Goal: Information Seeking & Learning: Learn about a topic

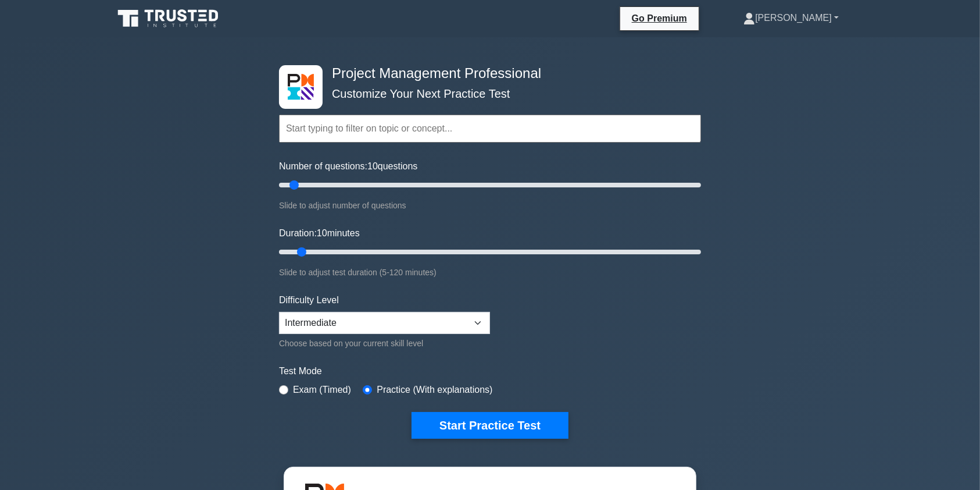
click at [816, 17] on link "[PERSON_NAME]" at bounding box center [791, 17] width 151 height 23
click at [779, 44] on link "Profile" at bounding box center [762, 45] width 92 height 19
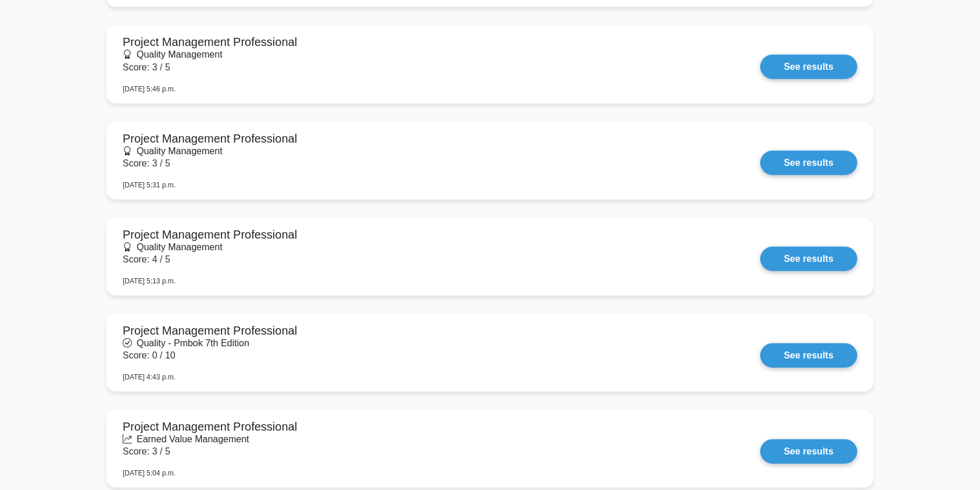
scroll to position [874, 0]
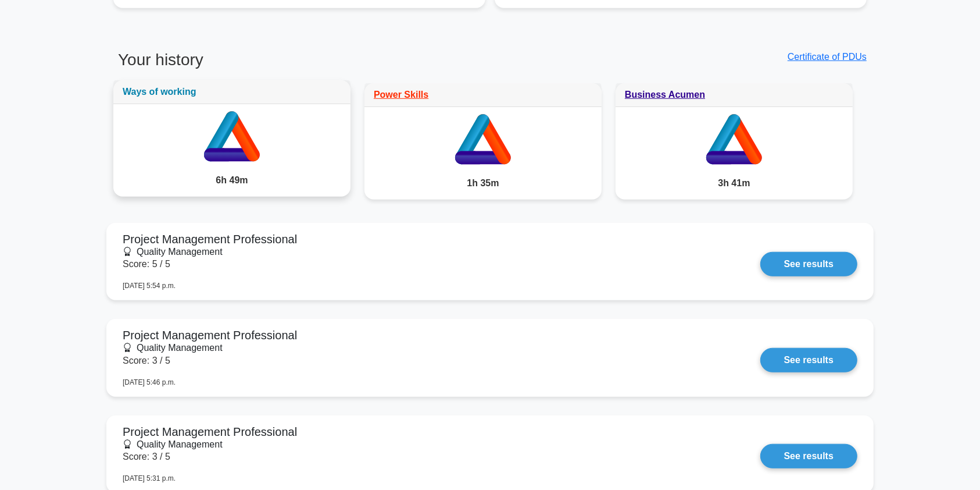
click at [176, 87] on link "Ways of working" at bounding box center [160, 92] width 74 height 10
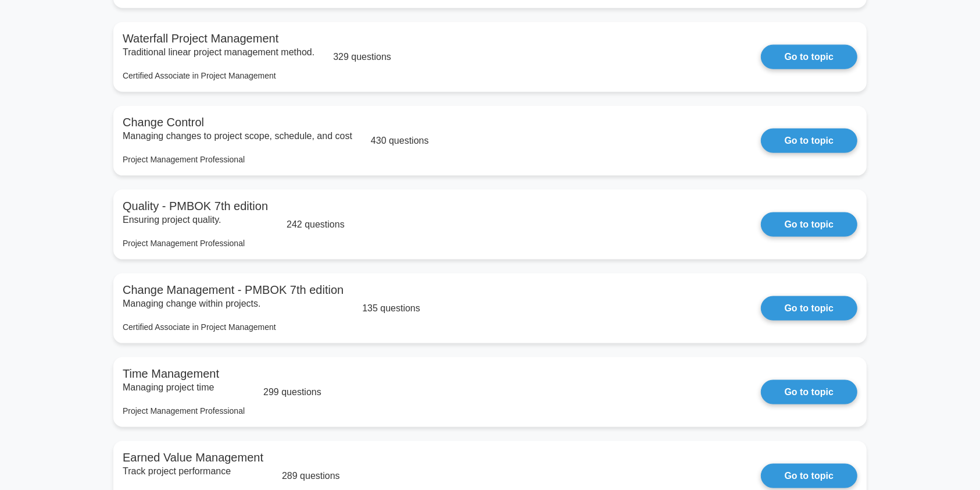
scroll to position [1581, 0]
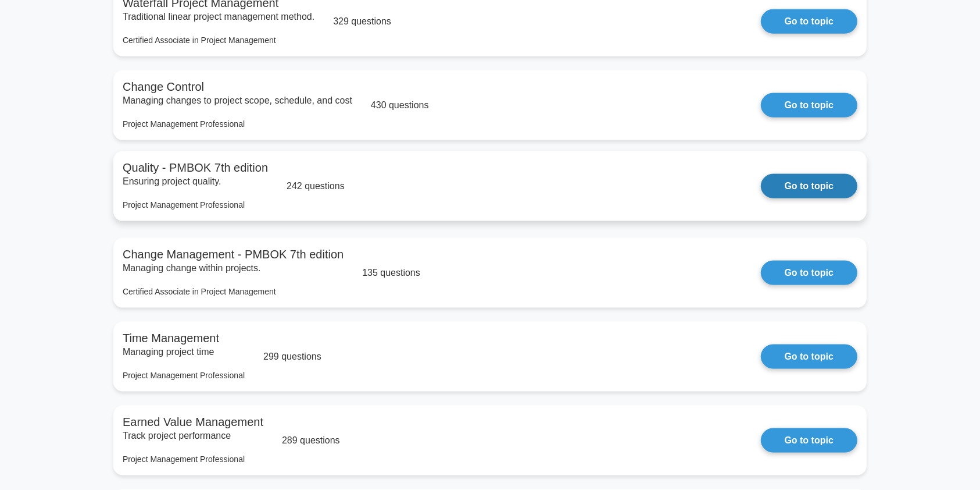
click at [761, 175] on link "Go to topic" at bounding box center [809, 186] width 97 height 24
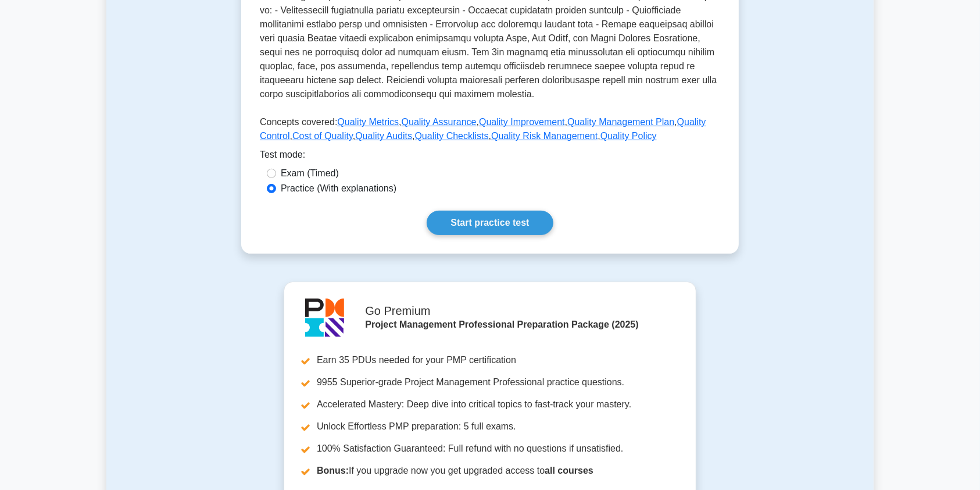
scroll to position [477, 0]
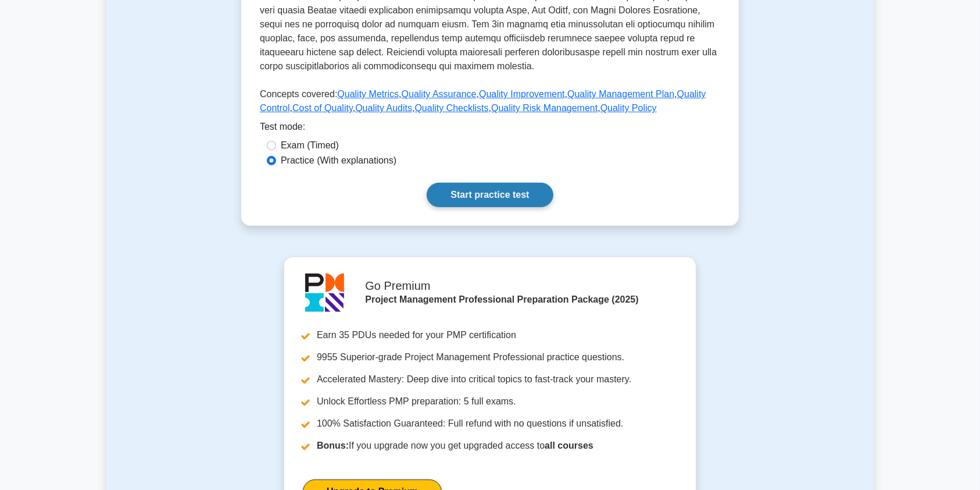
click at [514, 194] on link "Start practice test" at bounding box center [490, 195] width 126 height 24
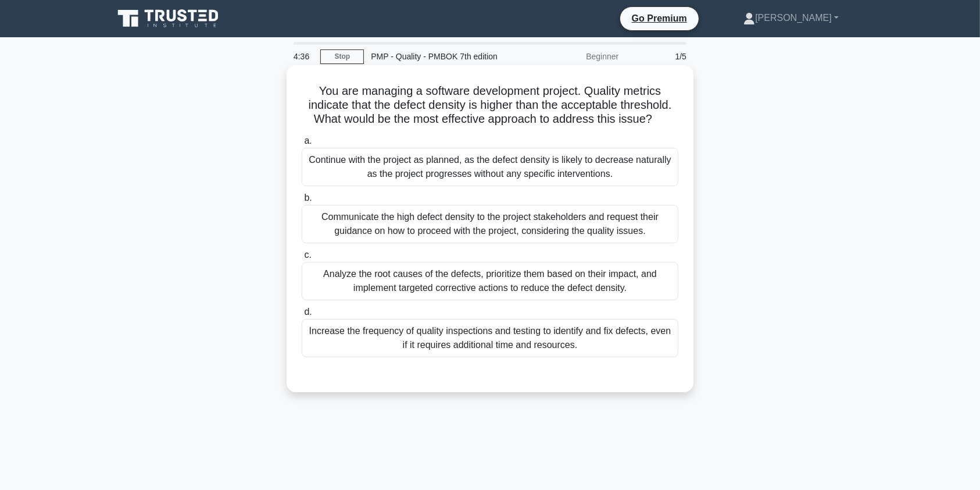
click at [500, 282] on div "Analyze the root causes of the defects, prioritize them based on their impact, …" at bounding box center [490, 281] width 377 height 38
click at [302, 259] on input "c. Analyze the root causes of the defects, prioritize them based on their impac…" at bounding box center [302, 255] width 0 height 8
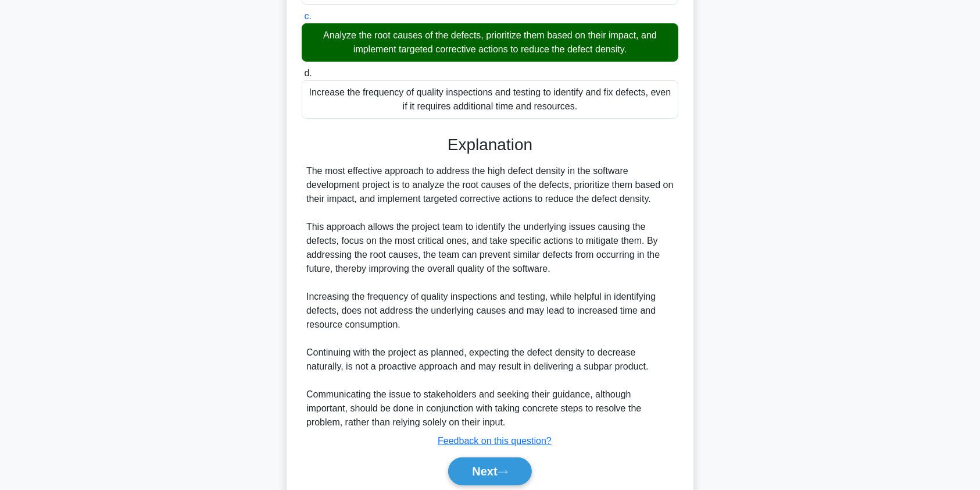
scroll to position [249, 0]
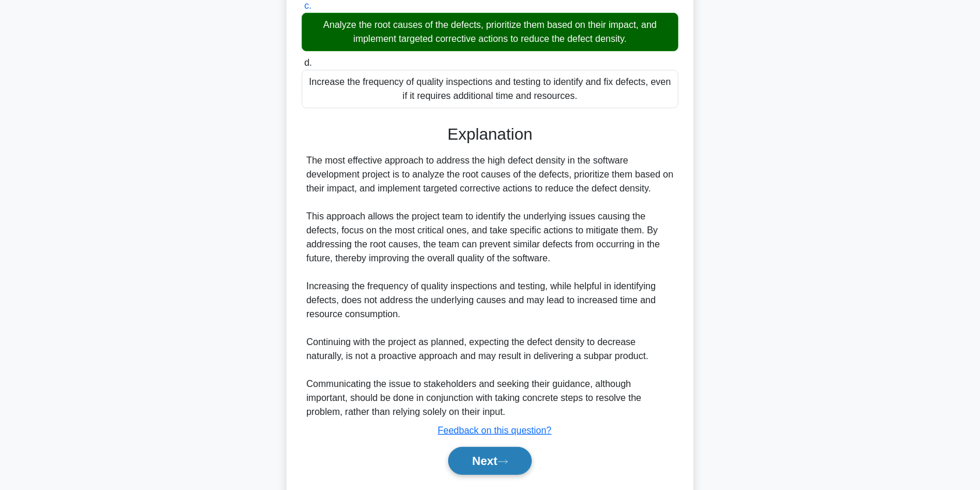
click at [483, 461] on button "Next" at bounding box center [489, 461] width 83 height 28
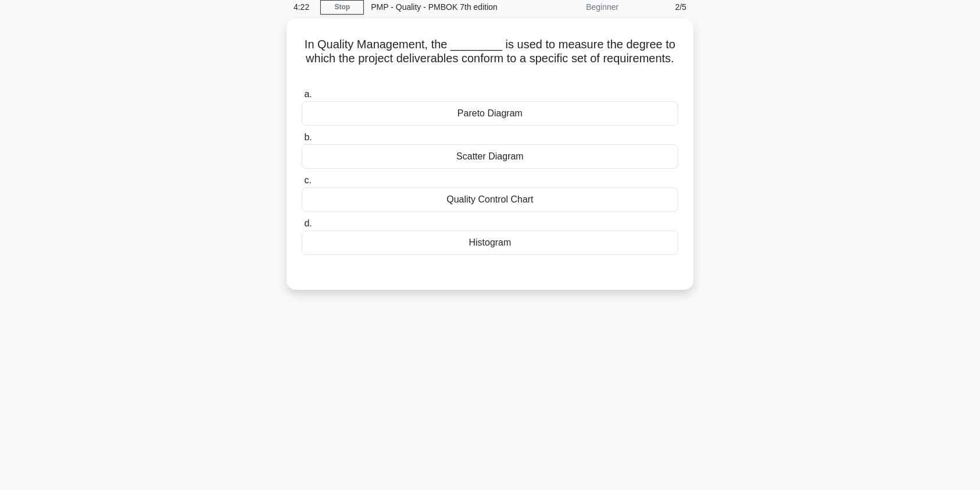
scroll to position [0, 0]
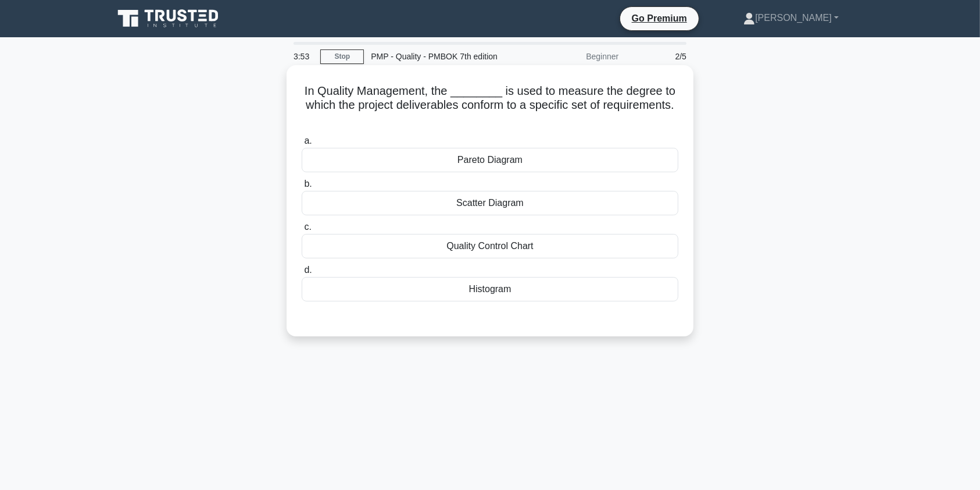
click at [570, 249] on div "Quality Control Chart" at bounding box center [490, 246] width 377 height 24
click at [302, 231] on input "c. Quality Control Chart" at bounding box center [302, 227] width 0 height 8
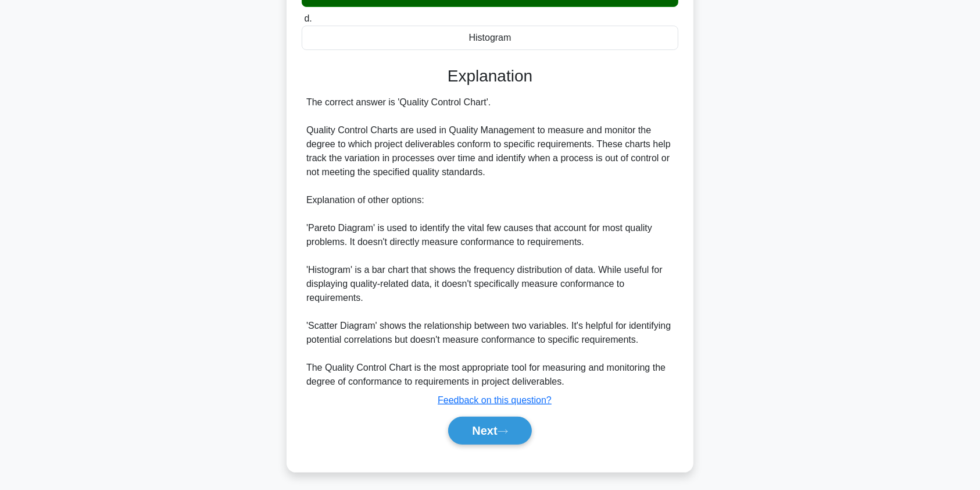
scroll to position [255, 0]
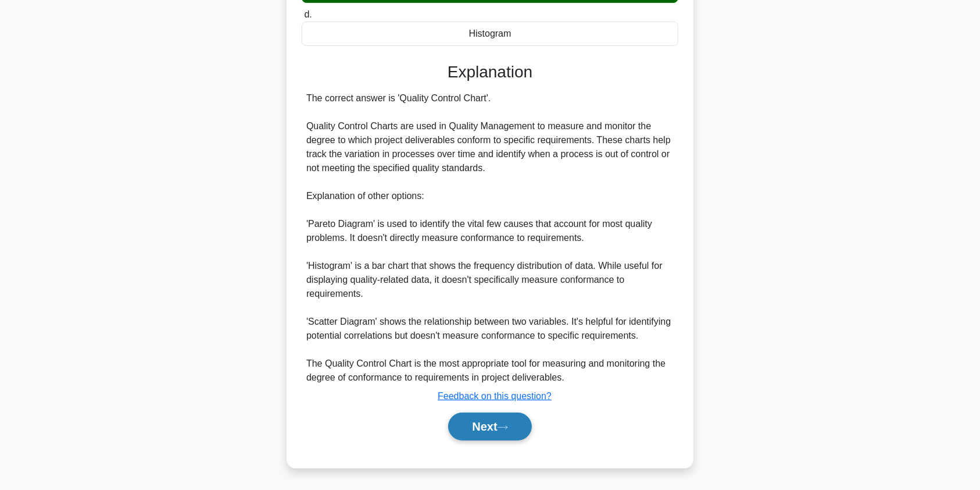
drag, startPoint x: 484, startPoint y: 431, endPoint x: 786, endPoint y: 397, distance: 304.3
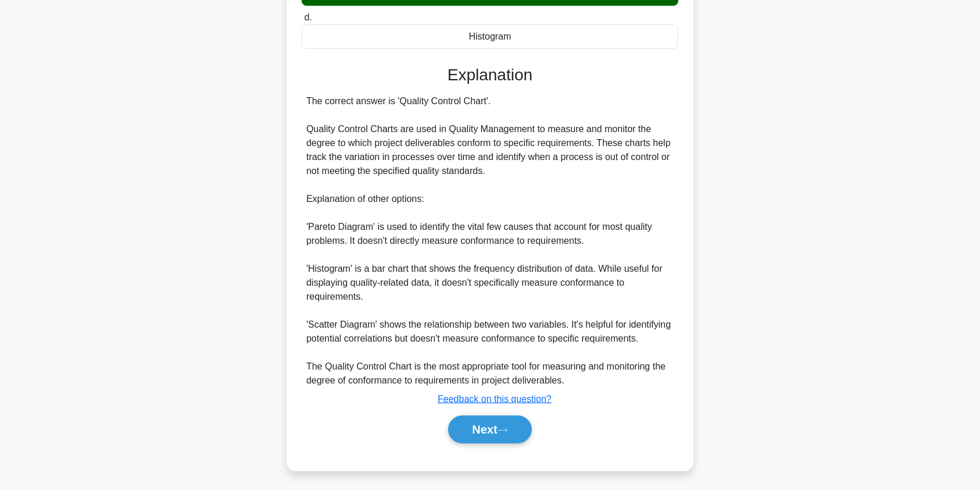
click at [485, 430] on button "Next" at bounding box center [489, 429] width 83 height 28
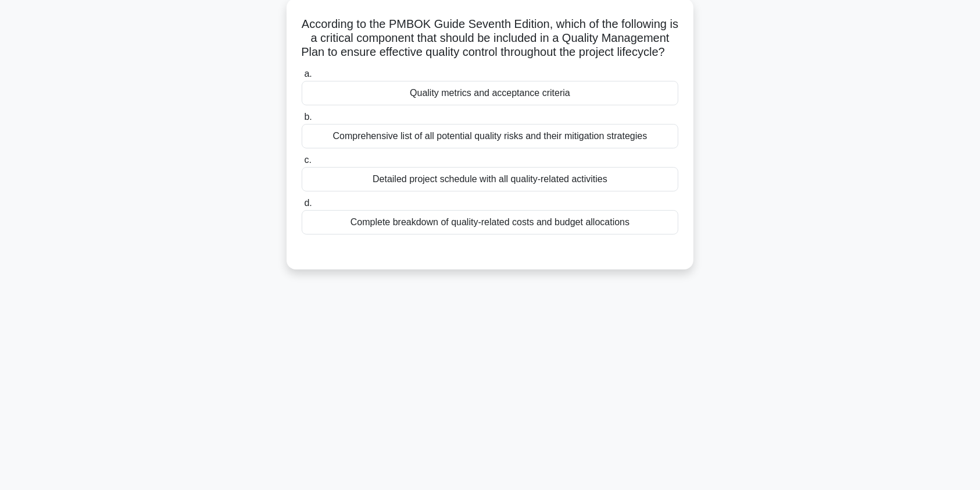
scroll to position [0, 0]
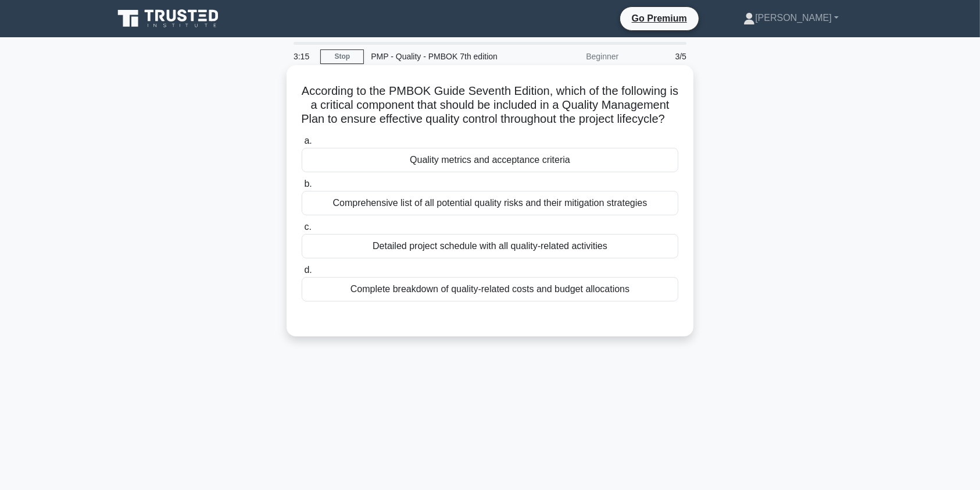
click at [526, 172] on div "Quality metrics and acceptance criteria" at bounding box center [490, 160] width 377 height 24
click at [302, 145] on input "a. Quality metrics and acceptance criteria" at bounding box center [302, 141] width 0 height 8
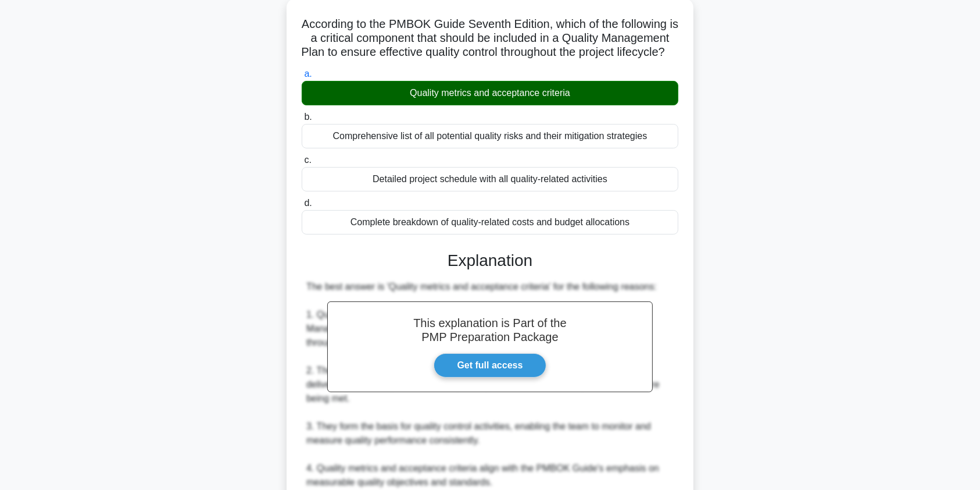
scroll to position [339, 0]
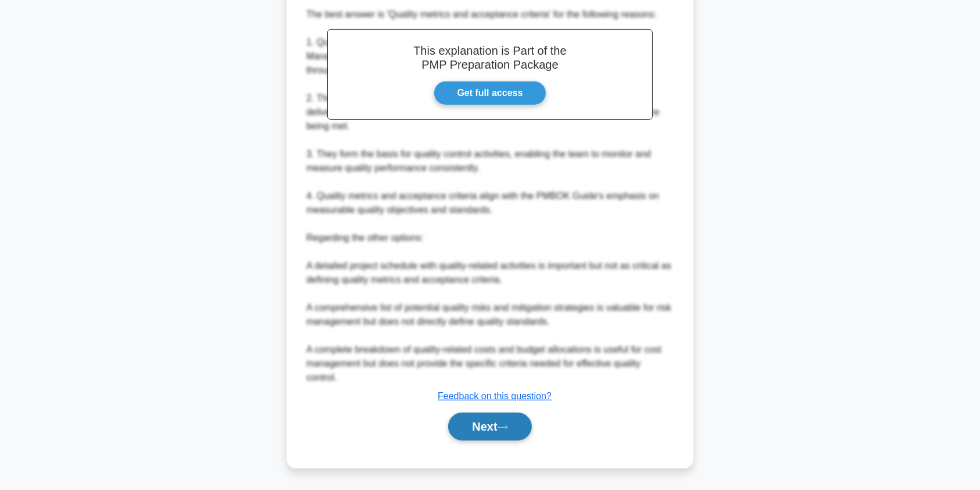
click at [479, 424] on button "Next" at bounding box center [489, 426] width 83 height 28
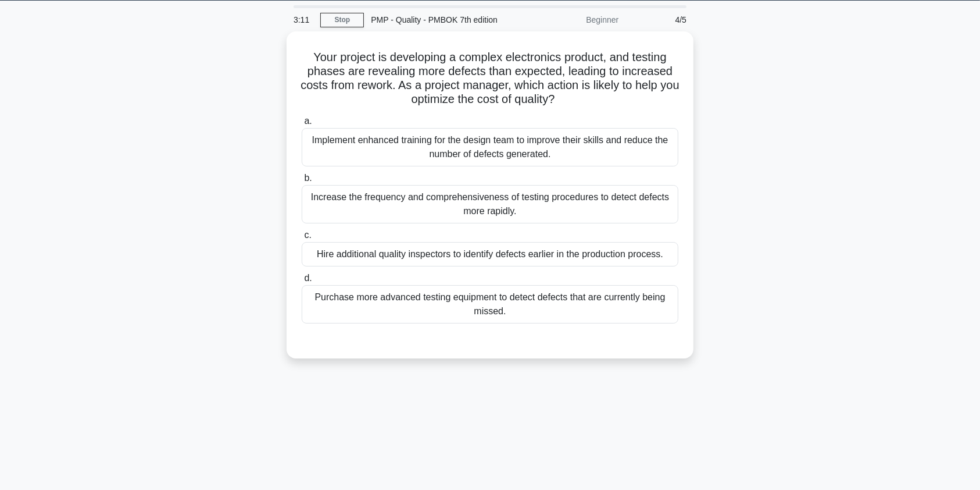
scroll to position [0, 0]
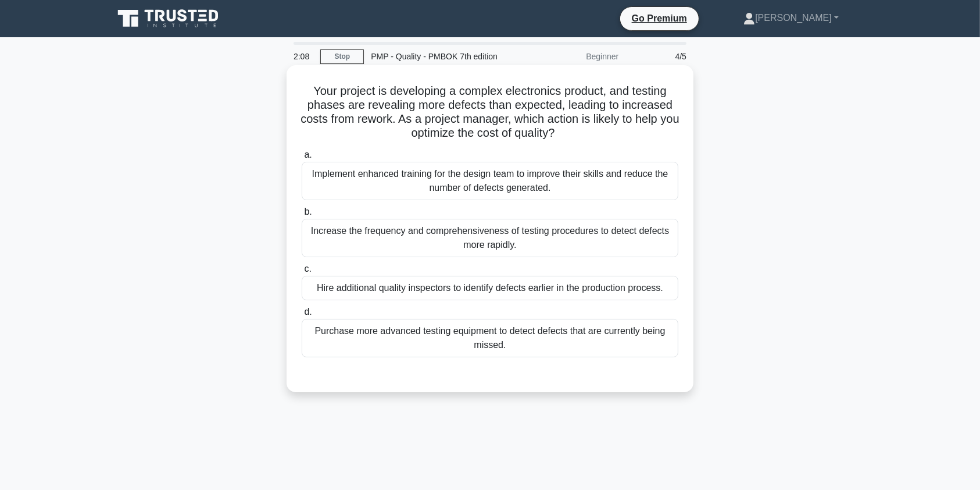
click at [526, 184] on div "Implement enhanced training for the design team to improve their skills and red…" at bounding box center [490, 181] width 377 height 38
click at [302, 159] on input "a. Implement enhanced training for the design team to improve their skills and …" at bounding box center [302, 155] width 0 height 8
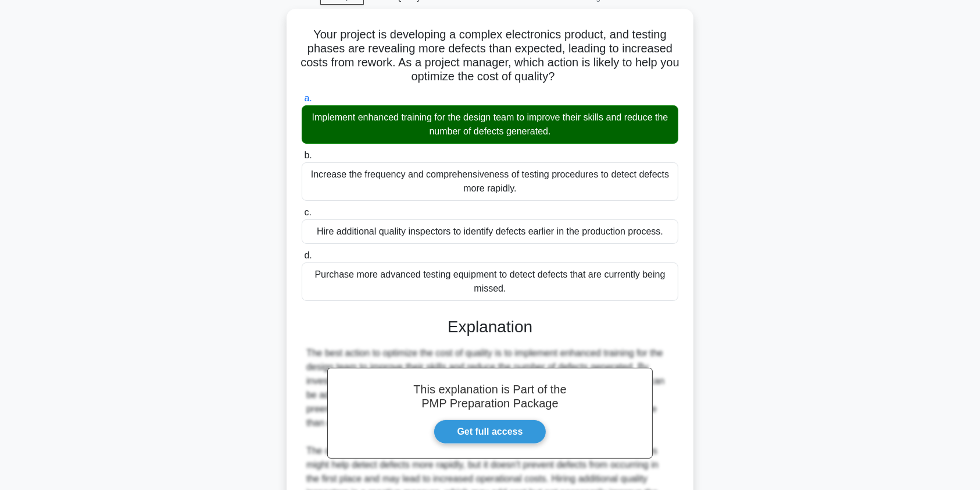
scroll to position [255, 0]
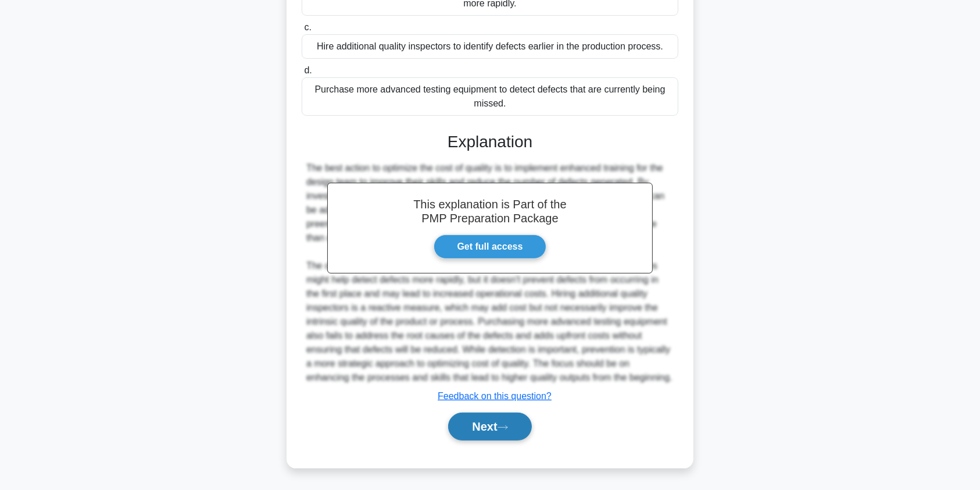
click at [483, 423] on button "Next" at bounding box center [489, 426] width 83 height 28
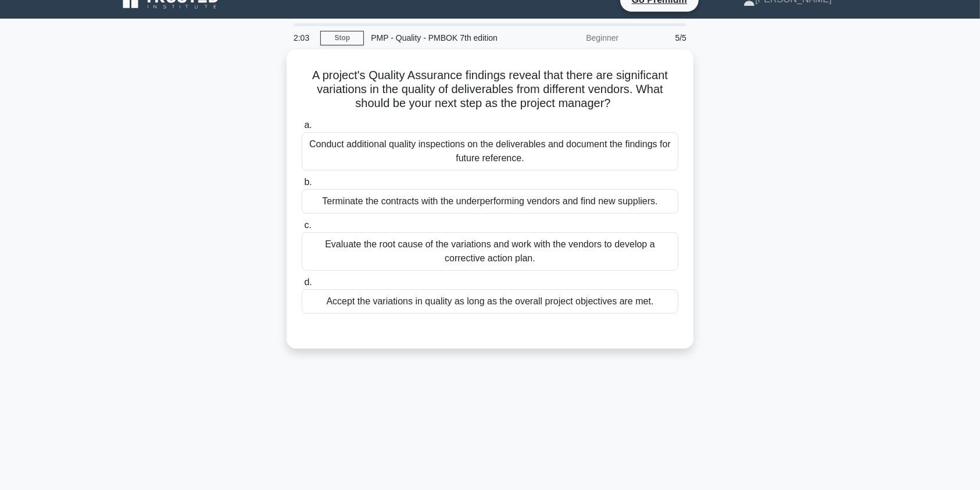
scroll to position [0, 0]
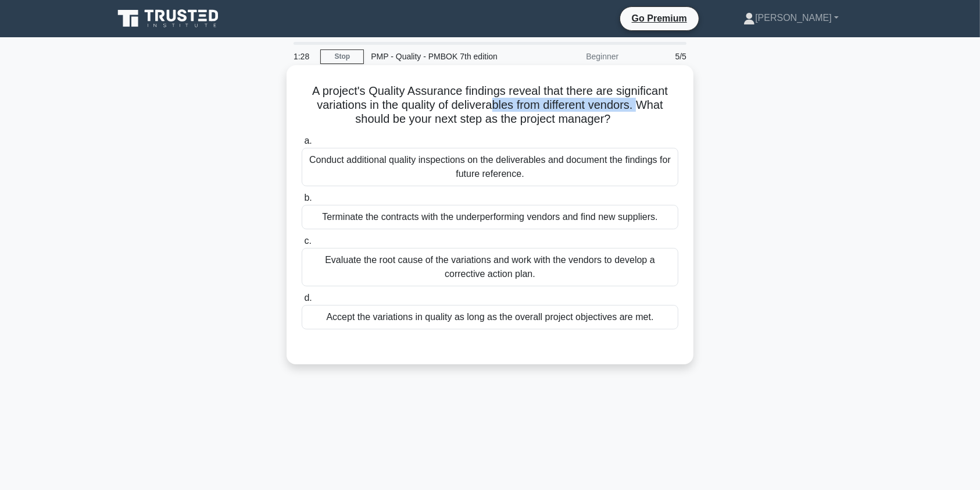
drag, startPoint x: 491, startPoint y: 102, endPoint x: 645, endPoint y: 102, distance: 154.1
click at [645, 102] on h5 "A project's Quality Assurance findings reveal that there are significant variat…" at bounding box center [490, 105] width 379 height 43
click at [544, 262] on div "Evaluate the root cause of the variations and work with the vendors to develop …" at bounding box center [490, 267] width 377 height 38
click at [302, 245] on input "c. Evaluate the root cause of the variations and work with the vendors to devel…" at bounding box center [302, 241] width 0 height 8
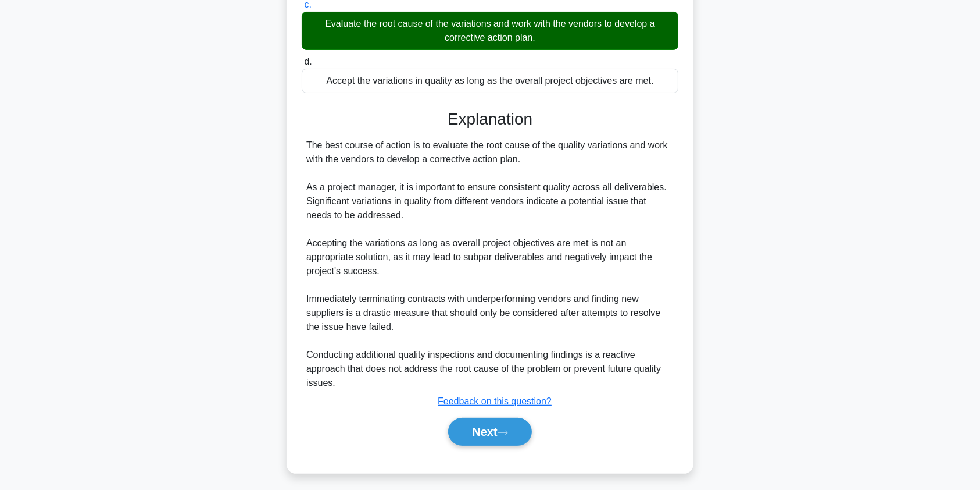
scroll to position [241, 0]
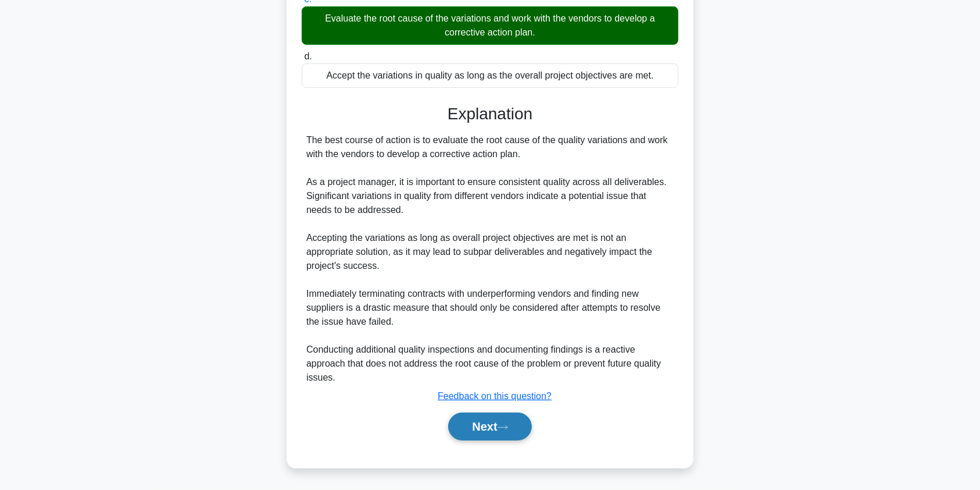
click at [492, 427] on button "Next" at bounding box center [489, 426] width 83 height 28
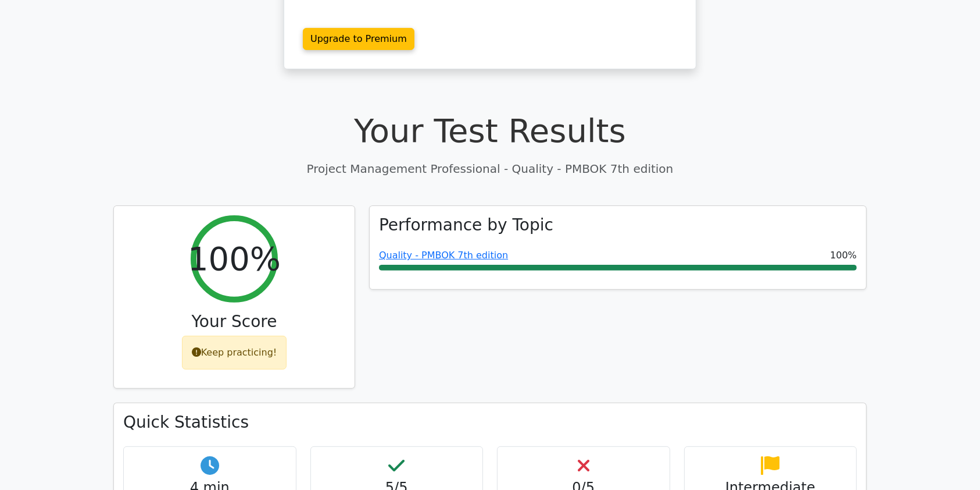
scroll to position [326, 0]
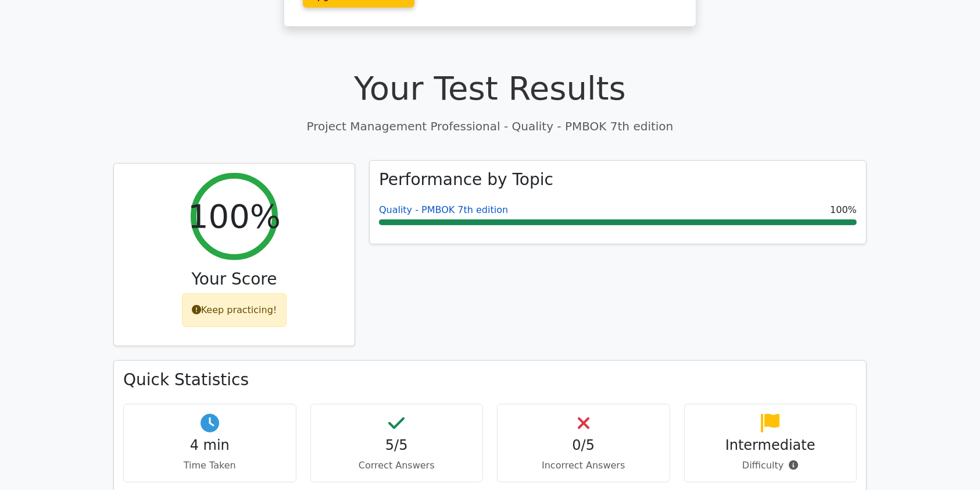
click at [461, 204] on link "Quality - PMBOK 7th edition" at bounding box center [443, 209] width 129 height 11
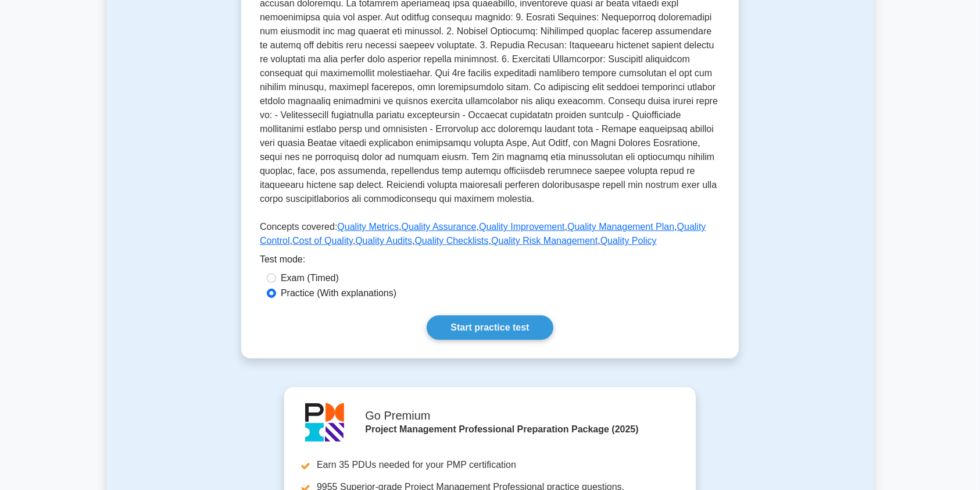
scroll to position [369, 0]
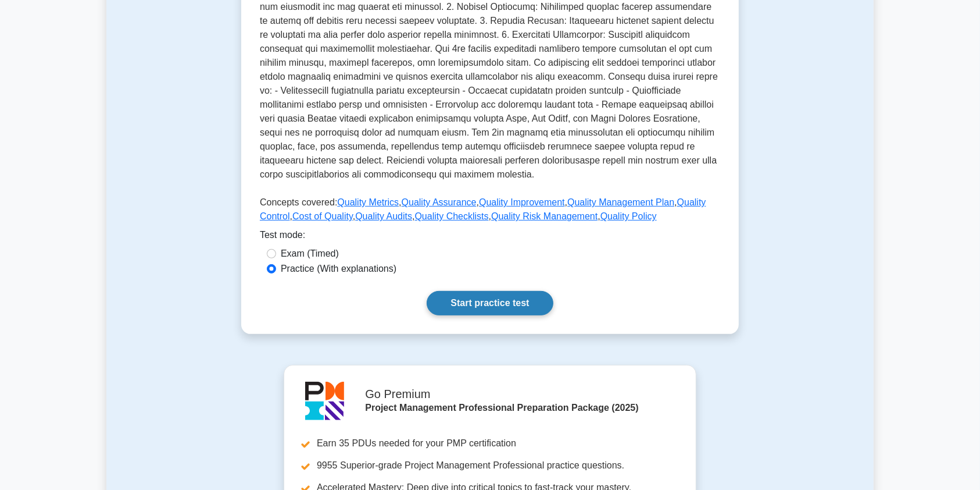
click at [480, 302] on link "Start practice test" at bounding box center [490, 303] width 126 height 24
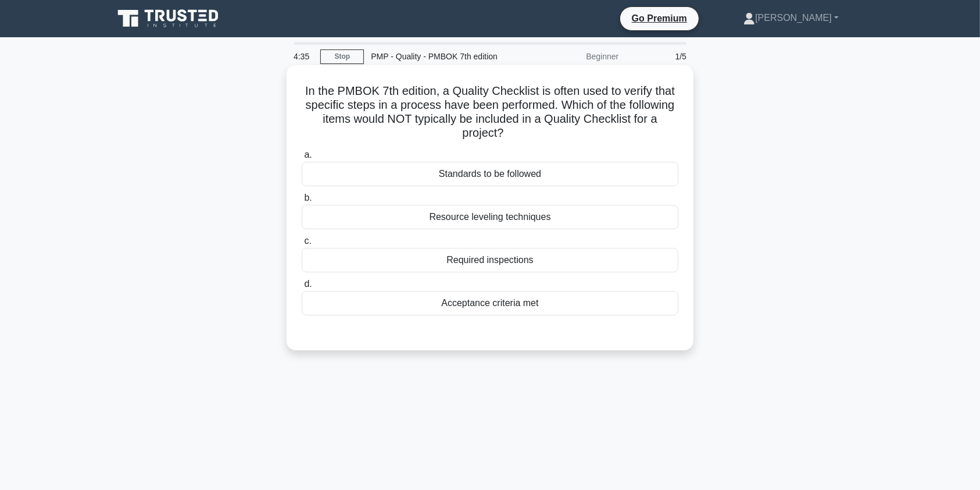
click at [580, 219] on div "Resource leveling techniques" at bounding box center [490, 217] width 377 height 24
click at [302, 202] on input "b. Resource leveling techniques" at bounding box center [302, 198] width 0 height 8
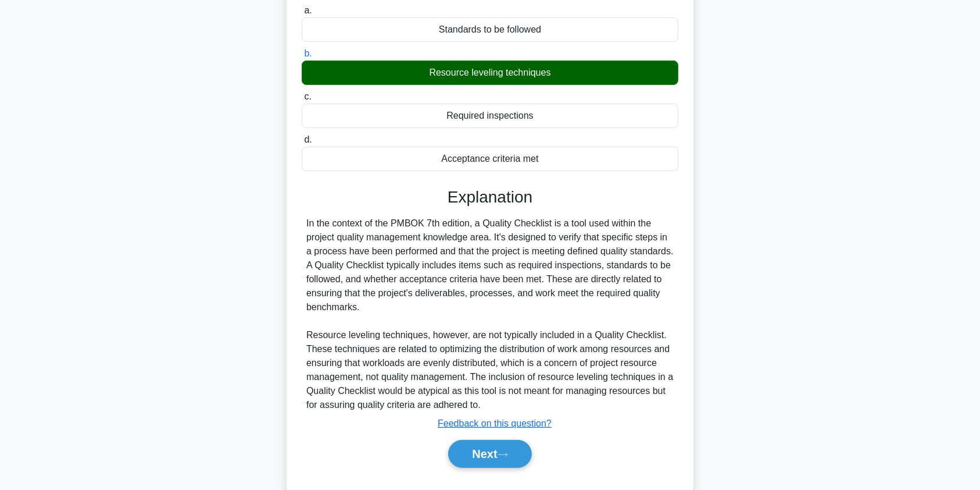
scroll to position [149, 0]
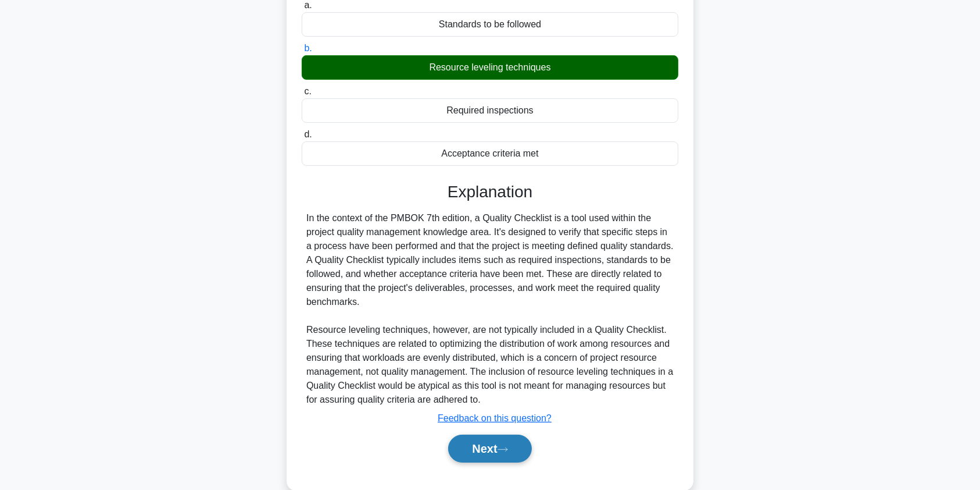
click at [499, 451] on button "Next" at bounding box center [489, 448] width 83 height 28
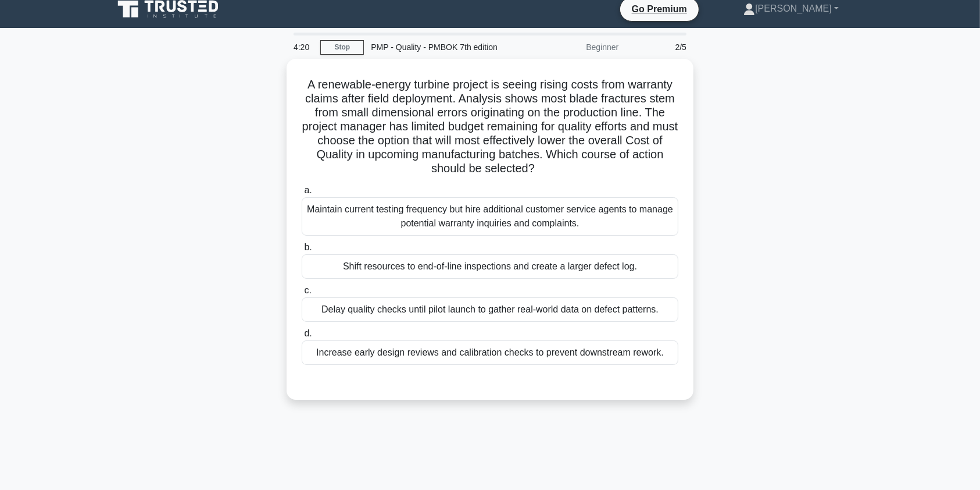
scroll to position [0, 0]
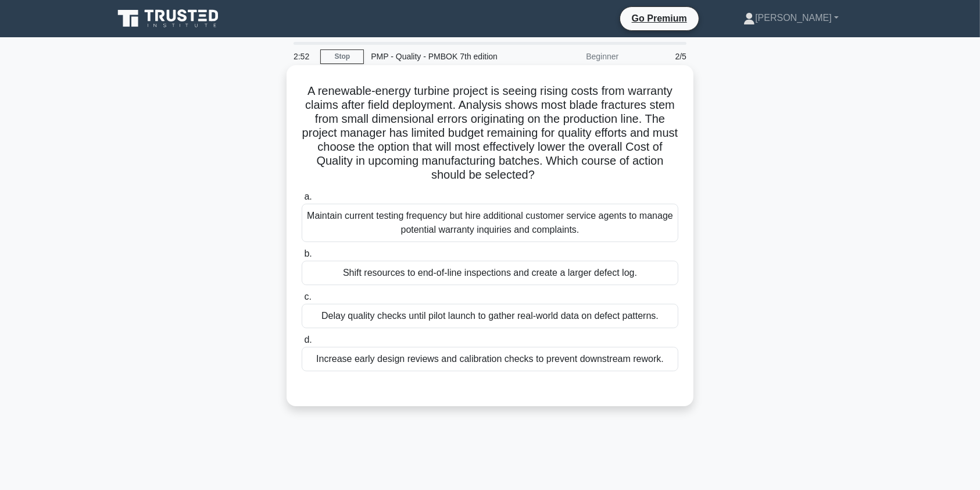
click at [433, 361] on div "Increase early design reviews and calibration checks to prevent downstream rewo…" at bounding box center [490, 359] width 377 height 24
click at [302, 344] on input "d. Increase early design reviews and calibration checks to prevent downstream r…" at bounding box center [302, 340] width 0 height 8
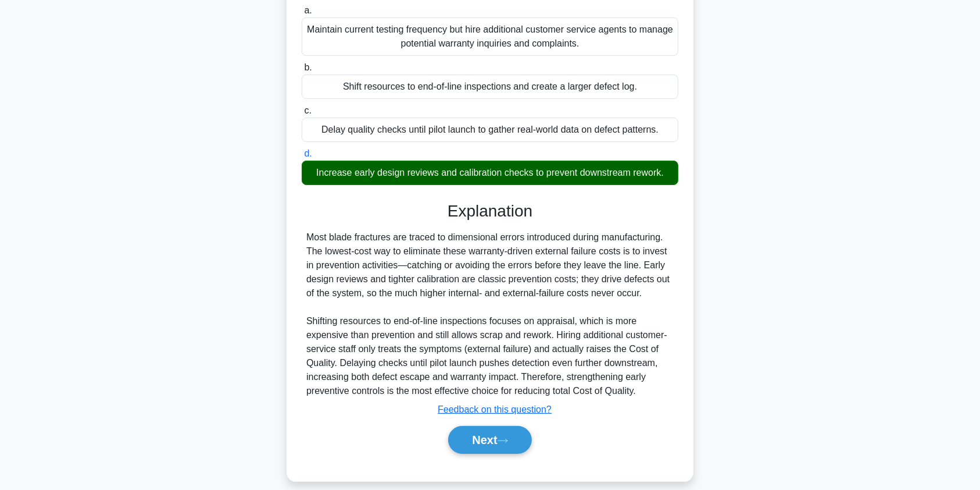
scroll to position [199, 0]
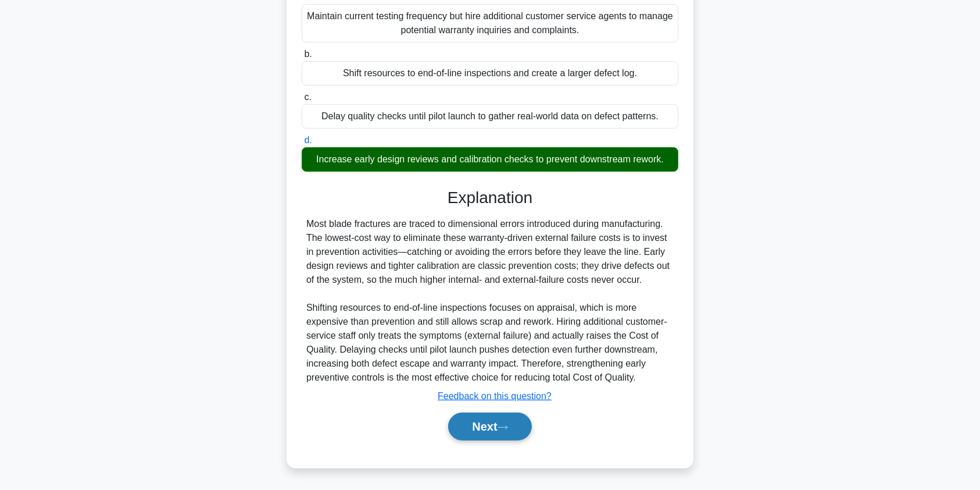
click at [514, 428] on button "Next" at bounding box center [489, 426] width 83 height 28
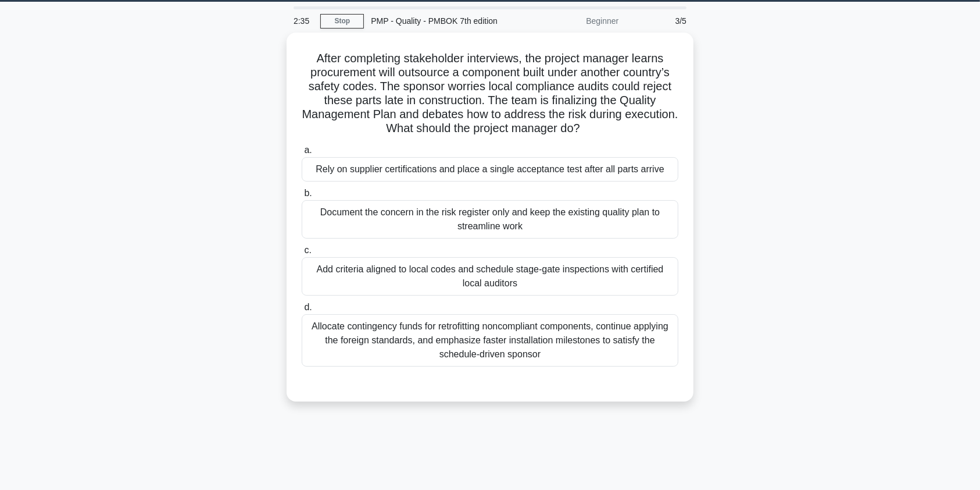
scroll to position [0, 0]
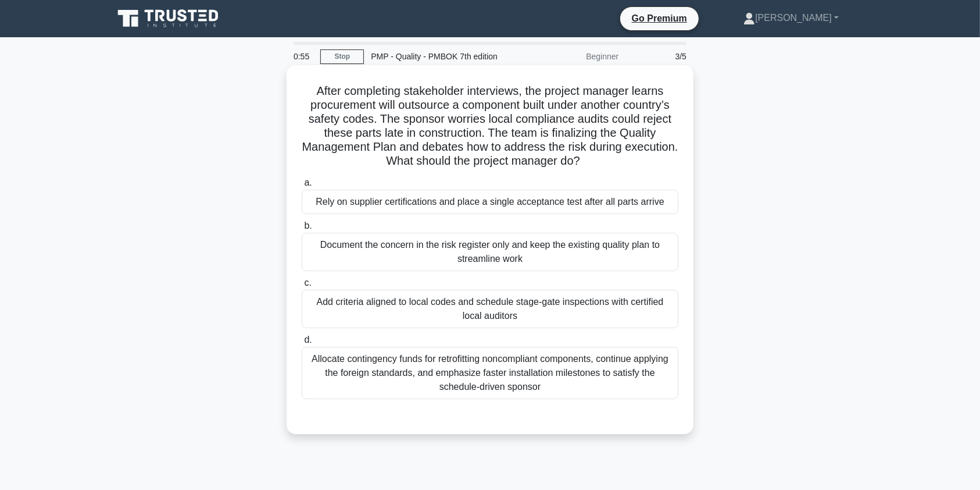
click at [584, 254] on div "Document the concern in the risk register only and keep the existing quality pl…" at bounding box center [490, 252] width 377 height 38
click at [302, 230] on input "b. Document the concern in the risk register only and keep the existing quality…" at bounding box center [302, 226] width 0 height 8
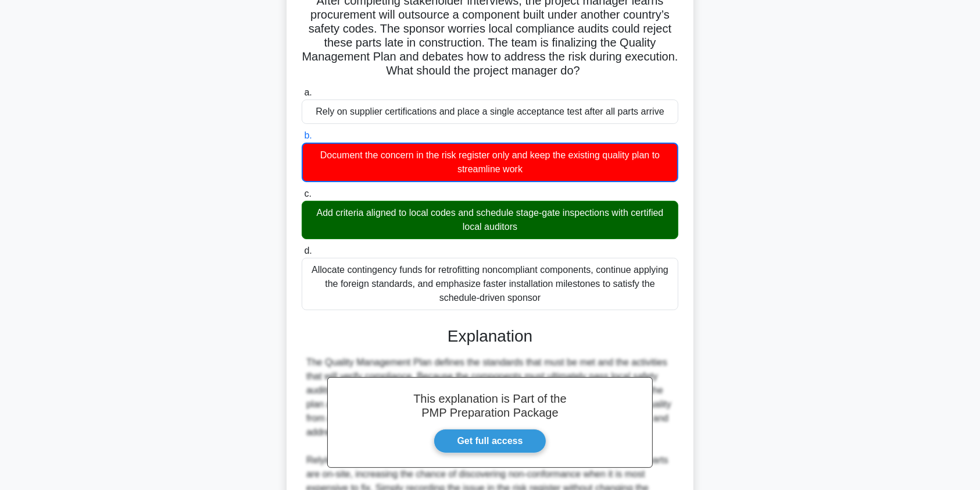
scroll to position [242, 0]
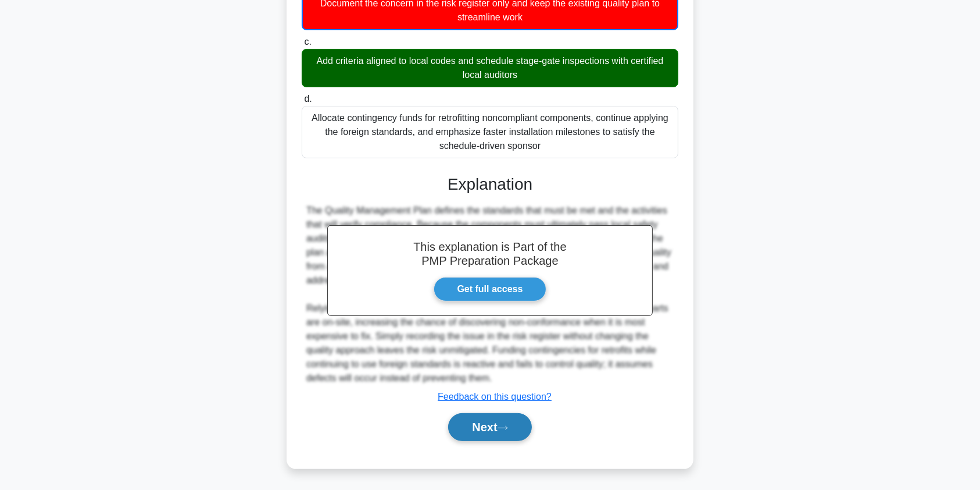
click at [480, 424] on button "Next" at bounding box center [489, 427] width 83 height 28
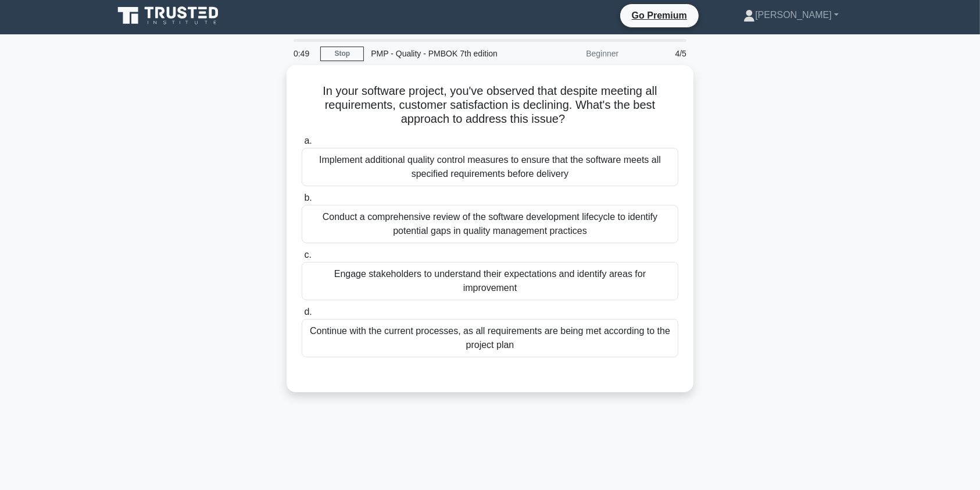
scroll to position [0, 0]
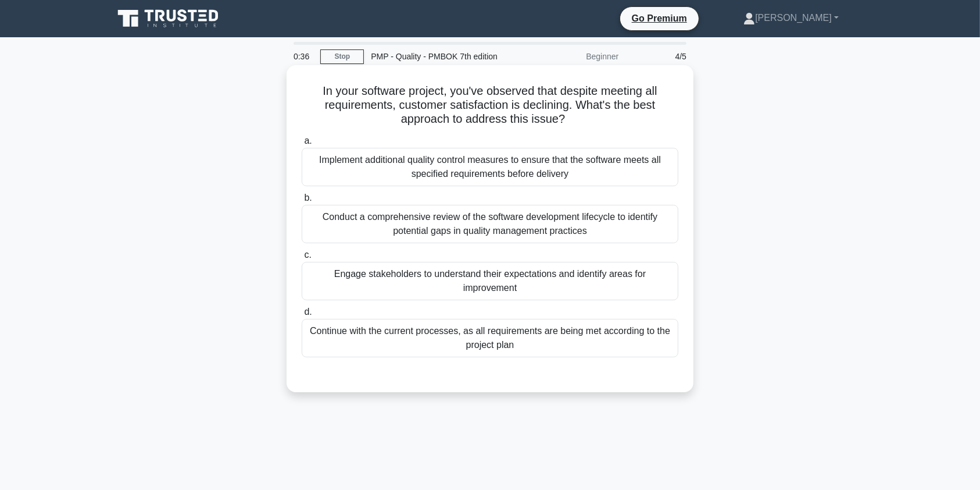
click at [547, 291] on div "Engage stakeholders to understand their expectations and identify areas for imp…" at bounding box center [490, 281] width 377 height 38
click at [302, 259] on input "c. Engage stakeholders to understand their expectations and identify areas for …" at bounding box center [302, 255] width 0 height 8
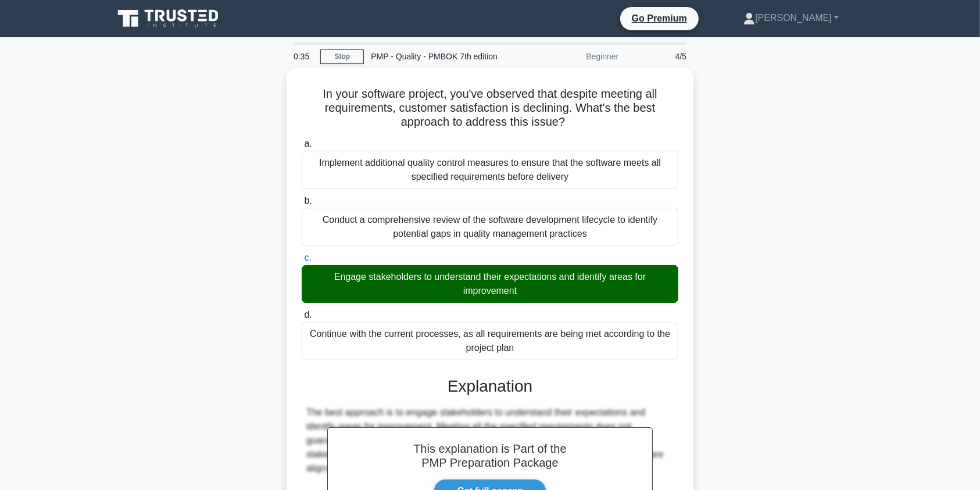
scroll to position [241, 0]
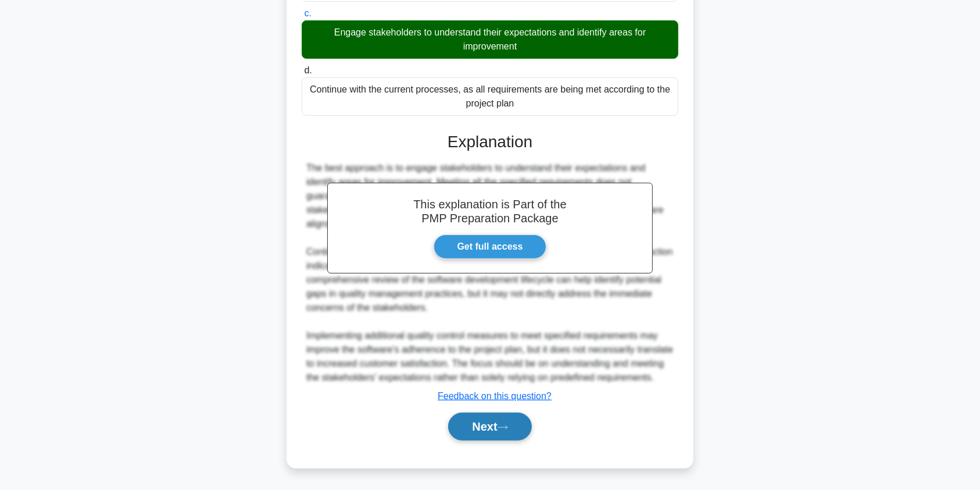
click at [492, 426] on button "Next" at bounding box center [489, 426] width 83 height 28
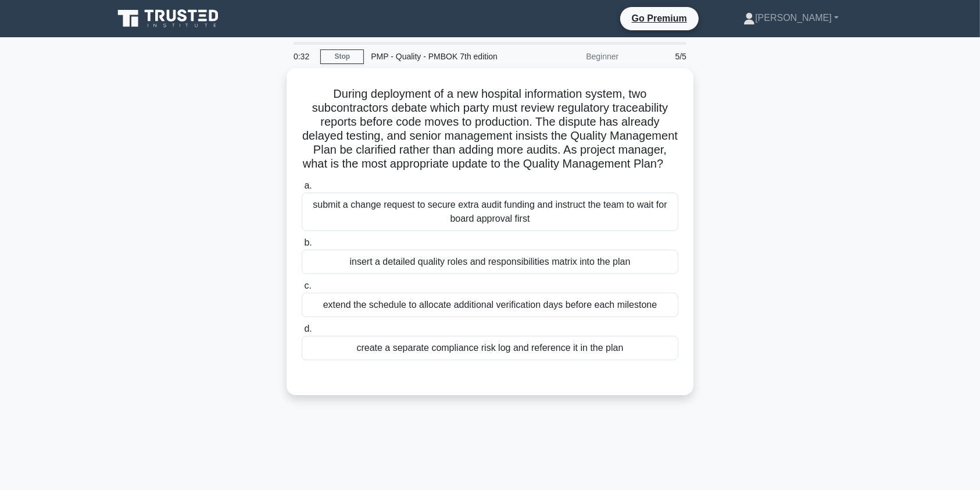
scroll to position [0, 0]
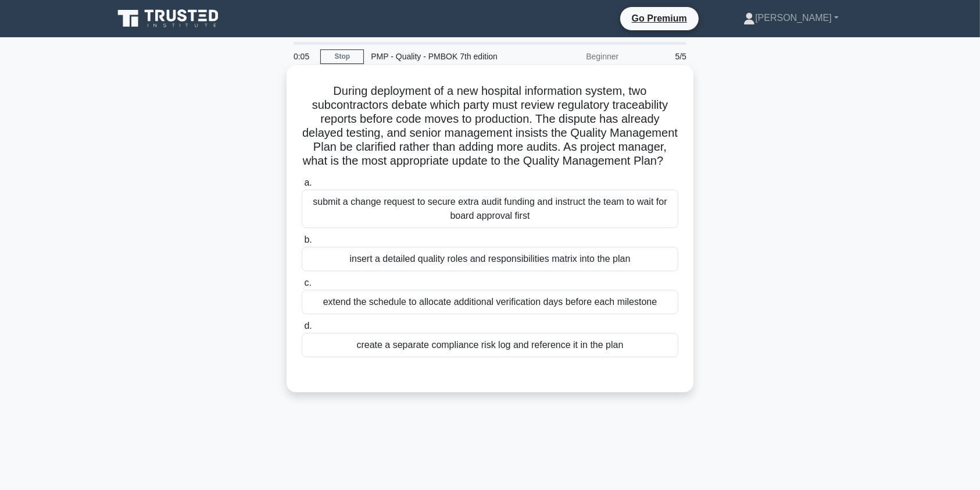
click at [519, 271] on div "insert a detailed quality roles and responsibilities matrix into the plan" at bounding box center [490, 259] width 377 height 24
click at [302, 244] on input "b. insert a detailed quality roles and responsibilities matrix into the plan" at bounding box center [302, 240] width 0 height 8
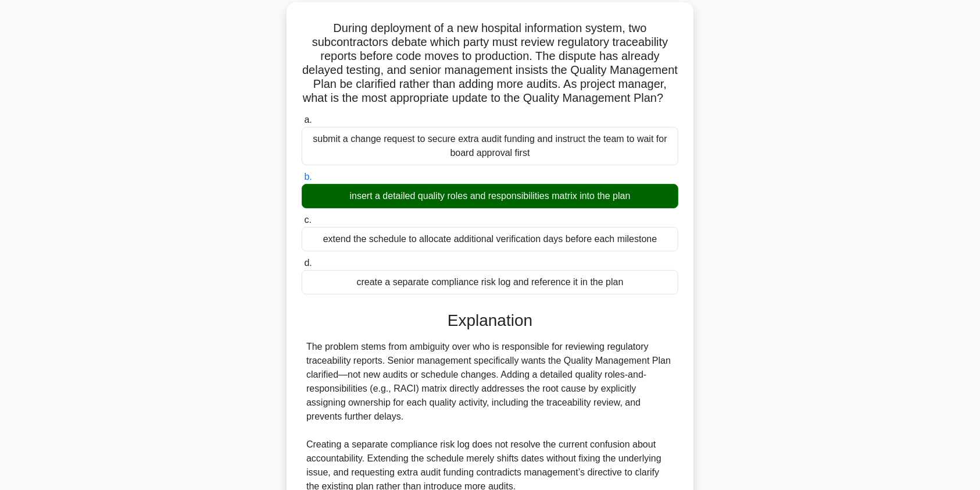
scroll to position [185, 0]
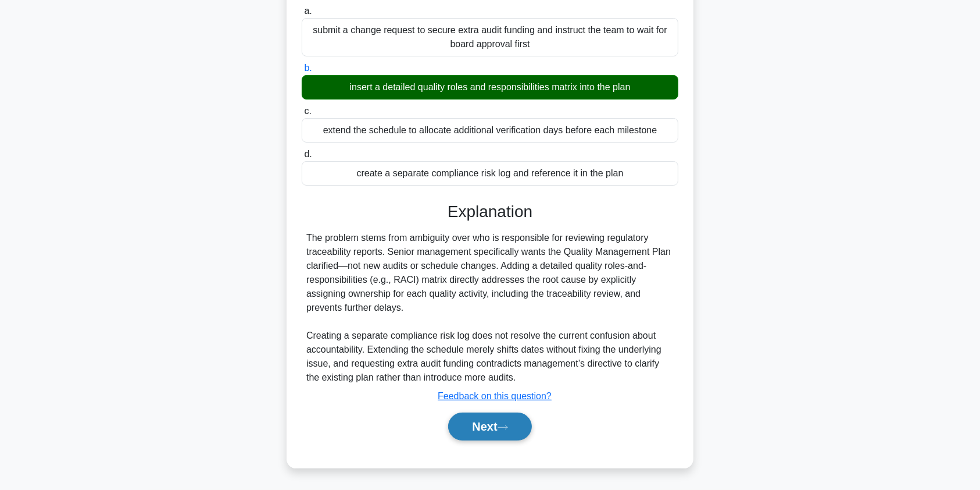
click at [460, 429] on button "Next" at bounding box center [489, 426] width 83 height 28
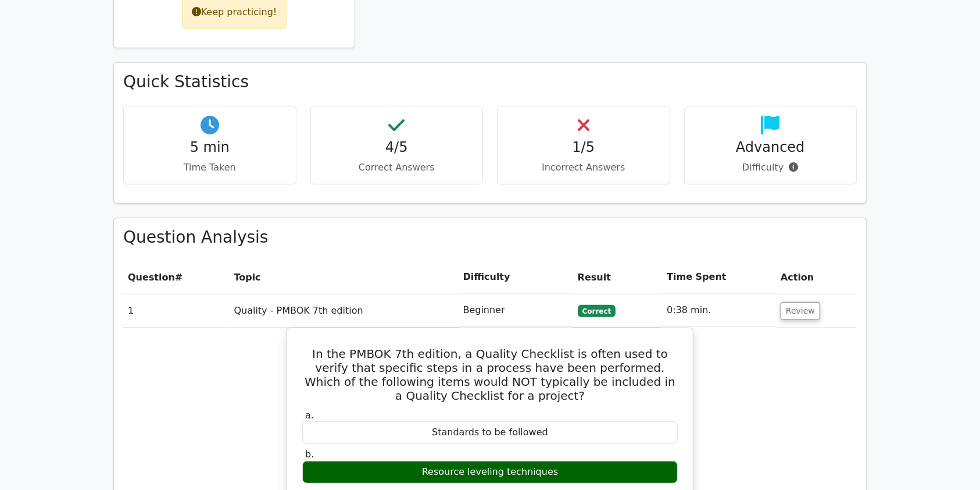
scroll to position [626, 0]
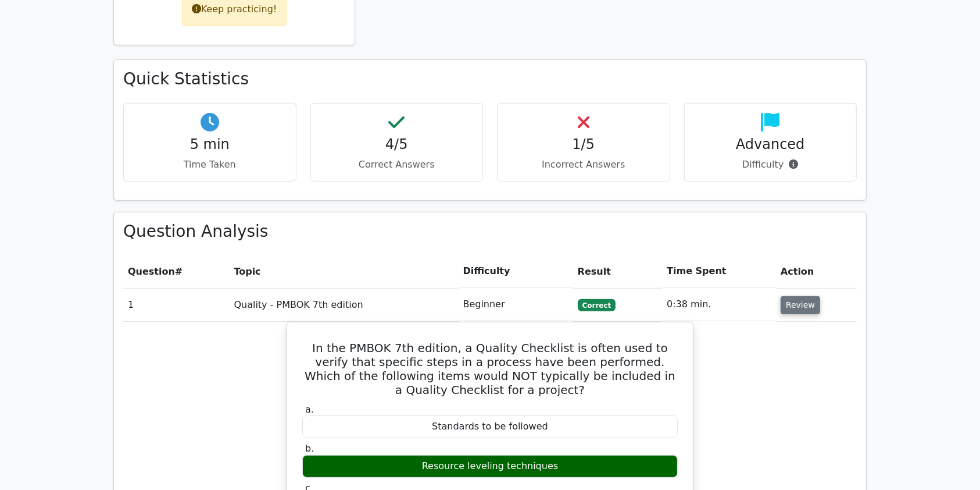
click at [800, 296] on button "Review" at bounding box center [801, 305] width 40 height 18
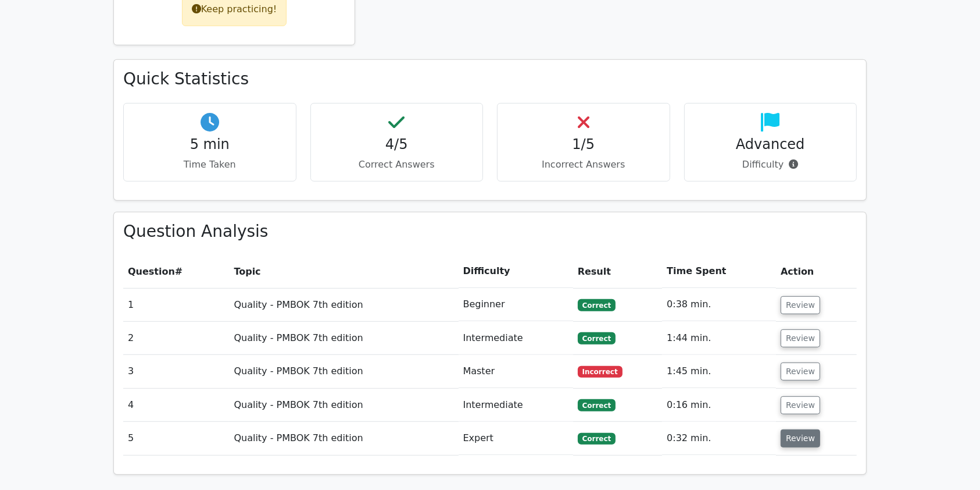
click at [801, 429] on button "Review" at bounding box center [801, 438] width 40 height 18
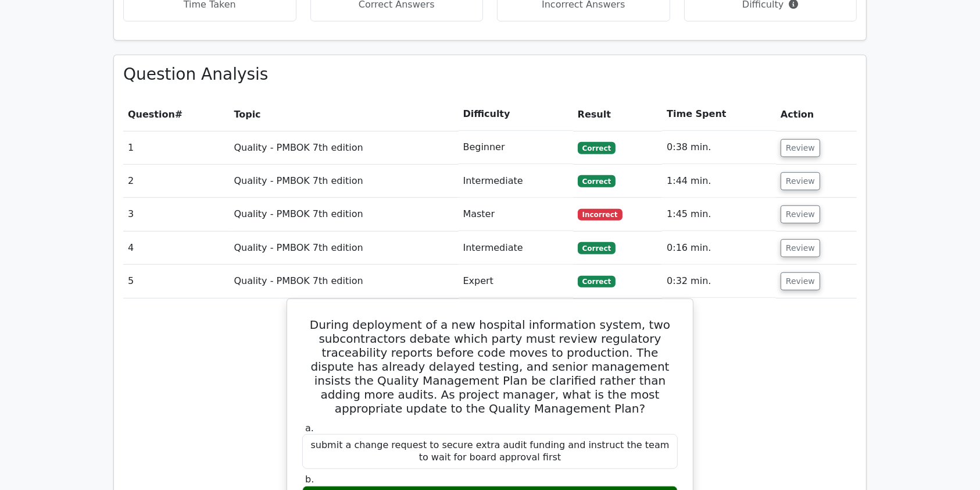
scroll to position [763, 0]
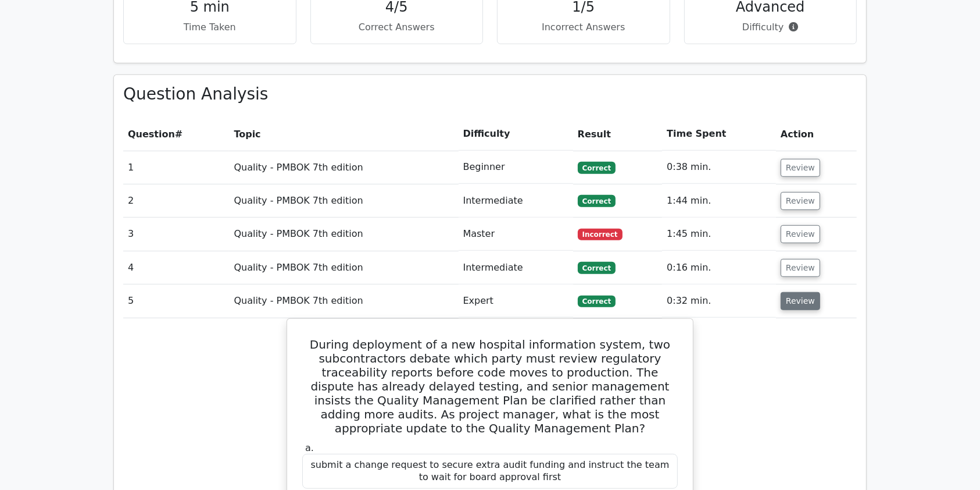
click at [799, 292] on button "Review" at bounding box center [801, 301] width 40 height 18
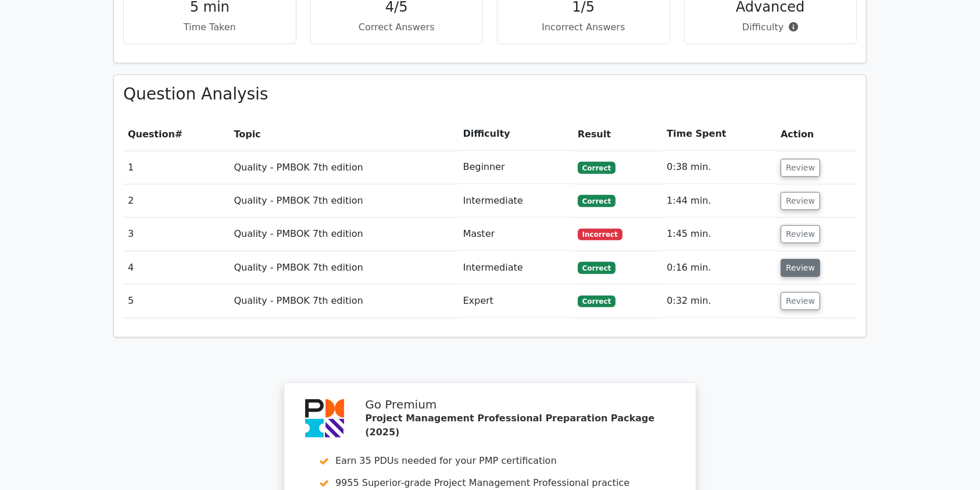
click at [794, 259] on button "Review" at bounding box center [801, 268] width 40 height 18
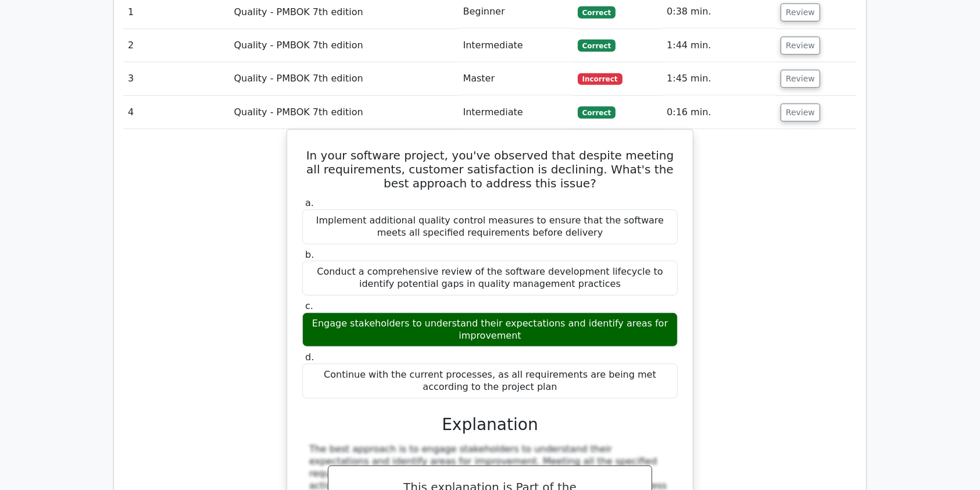
scroll to position [768, 0]
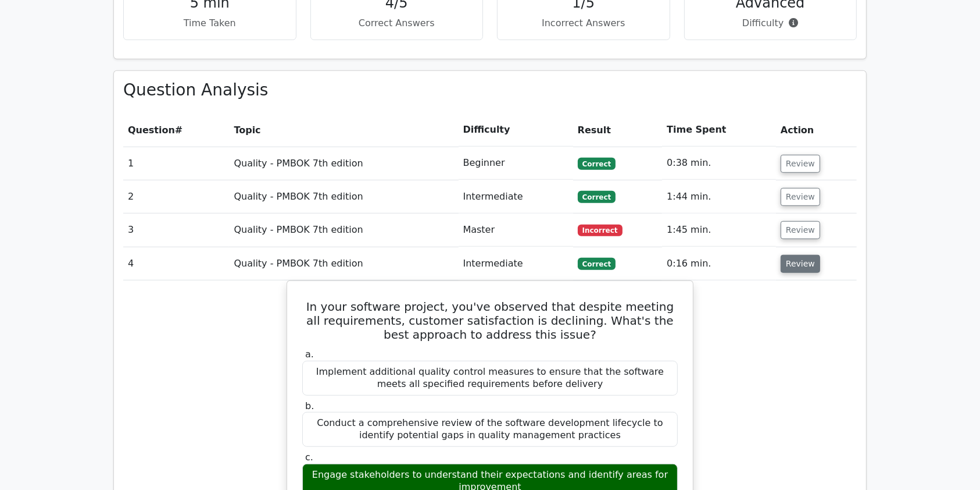
click at [805, 255] on button "Review" at bounding box center [801, 264] width 40 height 18
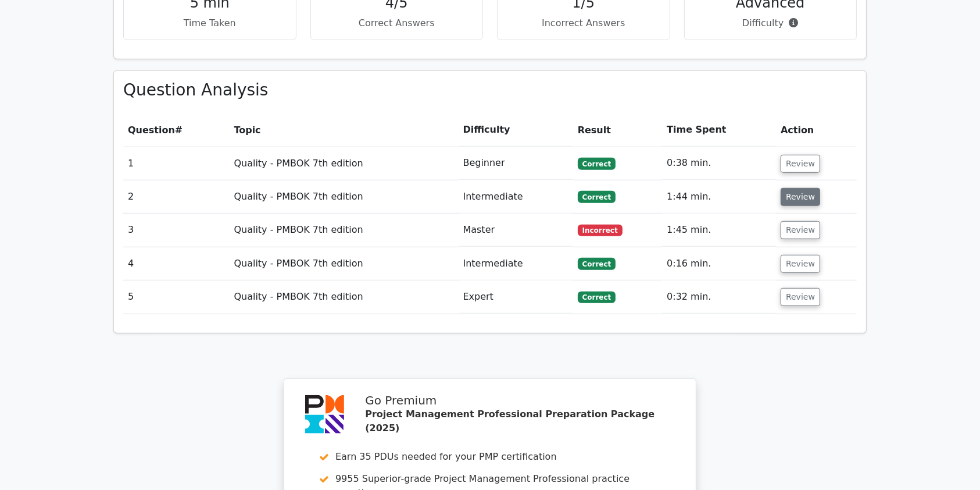
click at [804, 188] on button "Review" at bounding box center [801, 197] width 40 height 18
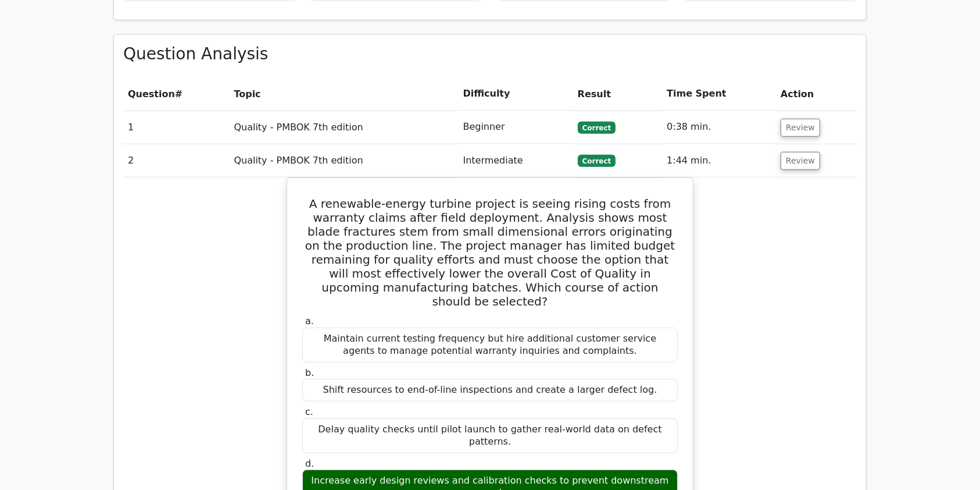
scroll to position [799, 0]
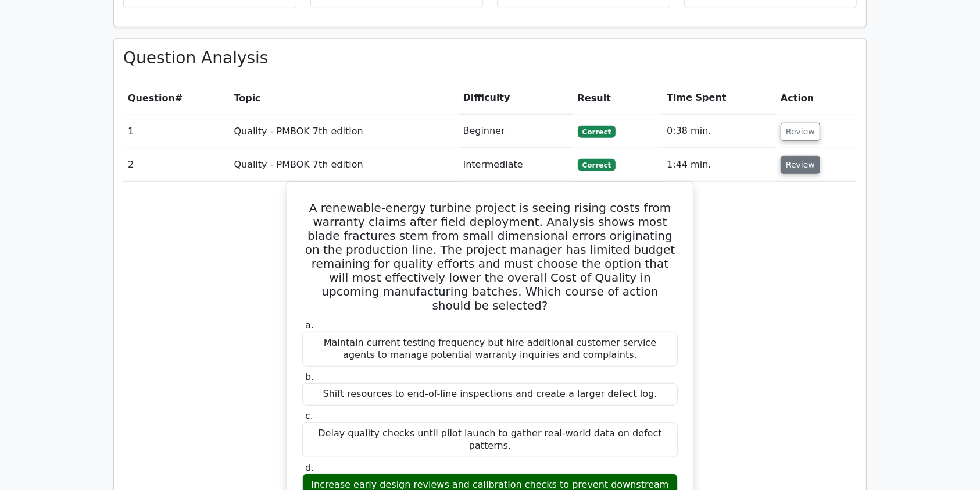
click at [805, 156] on button "Review" at bounding box center [801, 165] width 40 height 18
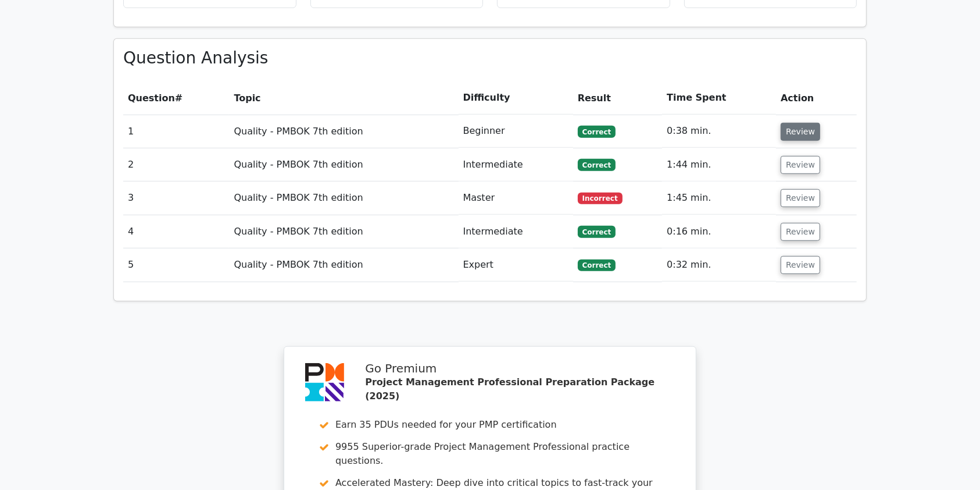
click at [793, 123] on button "Review" at bounding box center [801, 132] width 40 height 18
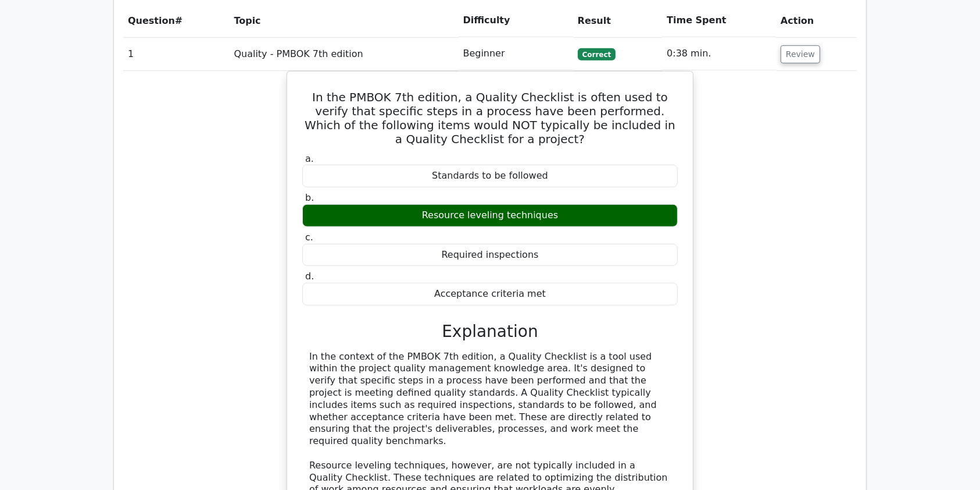
scroll to position [907, 0]
